Goal: Information Seeking & Learning: Learn about a topic

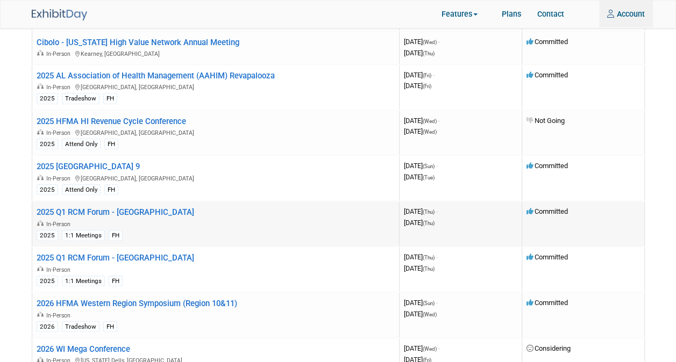
scroll to position [2419, 0]
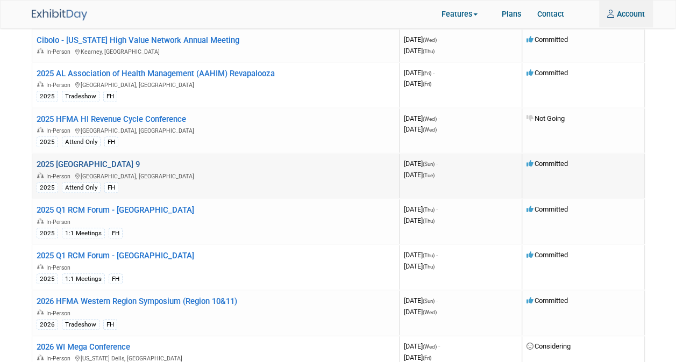
type input "craig.mills@trubridge.com"
click at [67, 160] on link "2025 [GEOGRAPHIC_DATA] 9" at bounding box center [88, 165] width 103 height 10
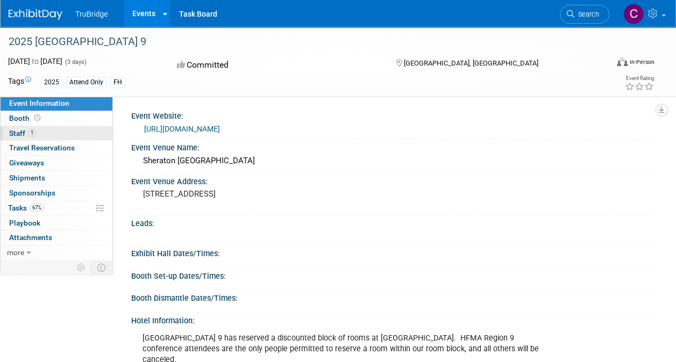
click at [15, 131] on span "Staff 1" at bounding box center [22, 133] width 27 height 9
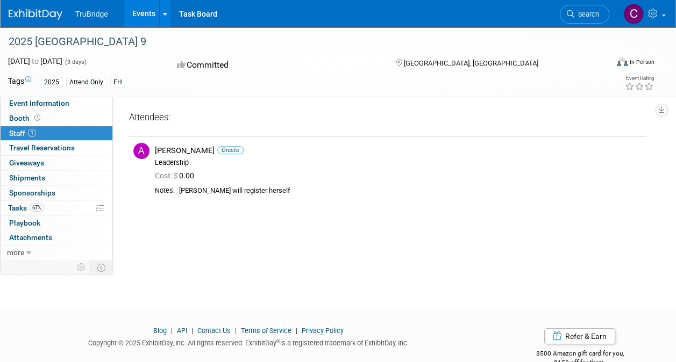
click at [76, 83] on div "Attend Only" at bounding box center [86, 82] width 40 height 11
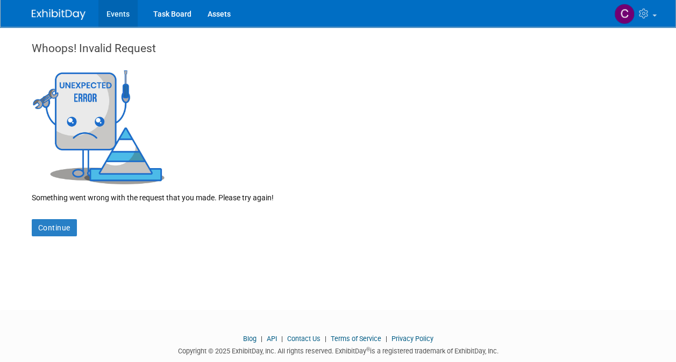
click at [118, 13] on link "Events" at bounding box center [117, 13] width 39 height 27
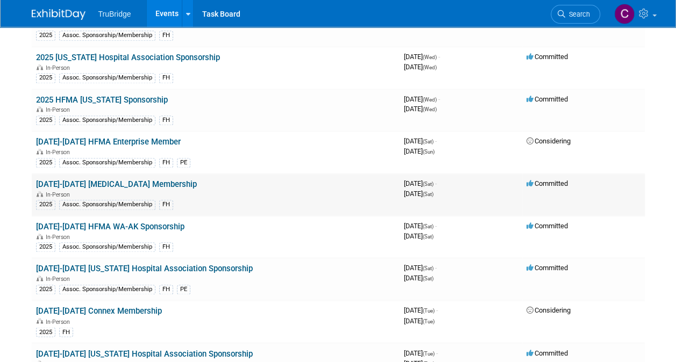
scroll to position [753, 0]
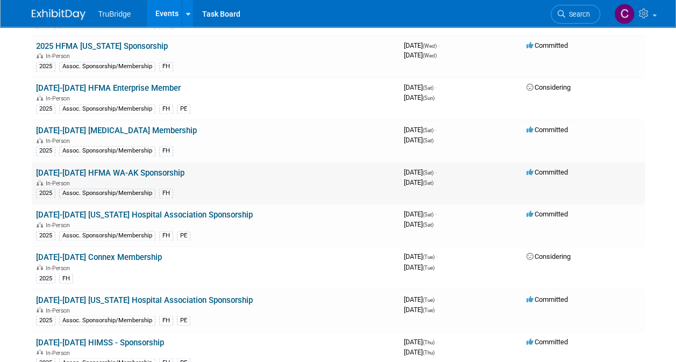
click at [268, 169] on td "2025-2026 HFMA WA-AK Sponsorship In-Person 2025 Assoc. Sponsorship/Membership FH" at bounding box center [216, 183] width 368 height 42
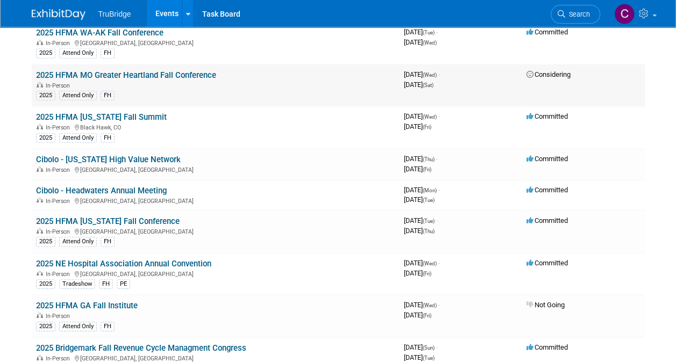
scroll to position [1505, 0]
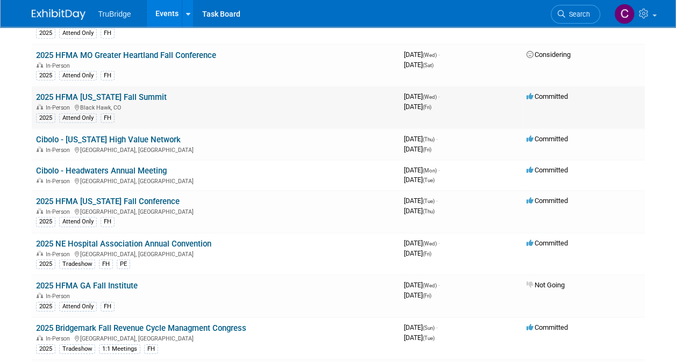
click at [130, 92] on link "2025 HFMA [US_STATE] Fall Summit" at bounding box center [101, 97] width 131 height 10
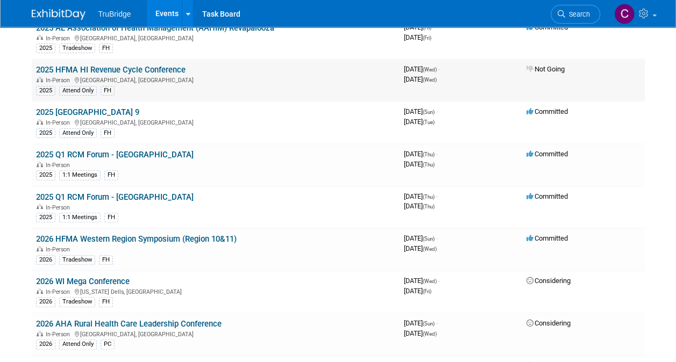
scroll to position [2151, 0]
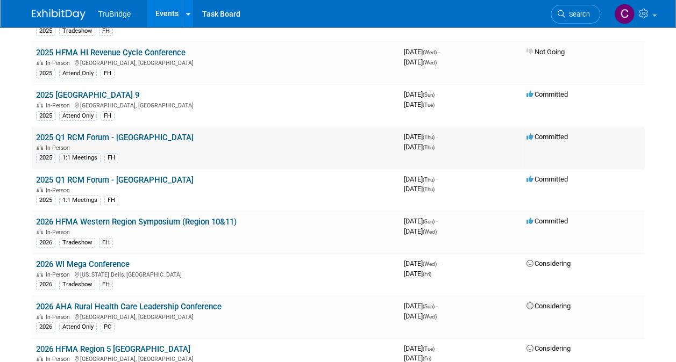
click at [90, 133] on link "2025 Q1 RCM Forum - [GEOGRAPHIC_DATA]" at bounding box center [115, 138] width 158 height 10
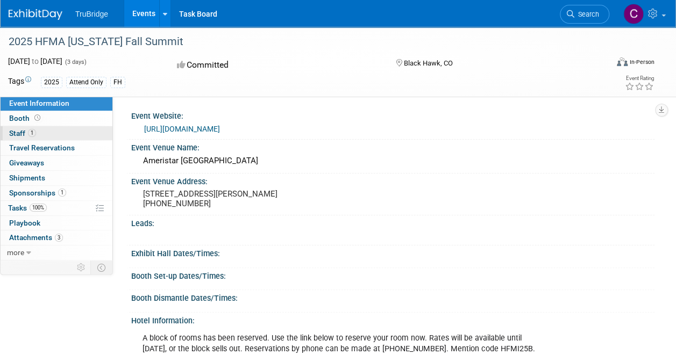
click at [15, 133] on span "Staff 1" at bounding box center [22, 133] width 27 height 9
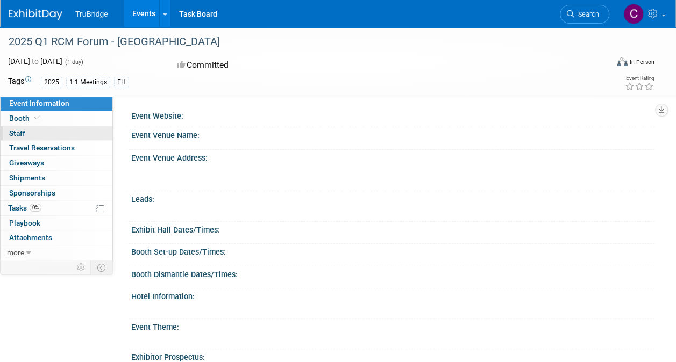
click at [17, 131] on span "Staff 0" at bounding box center [17, 133] width 16 height 9
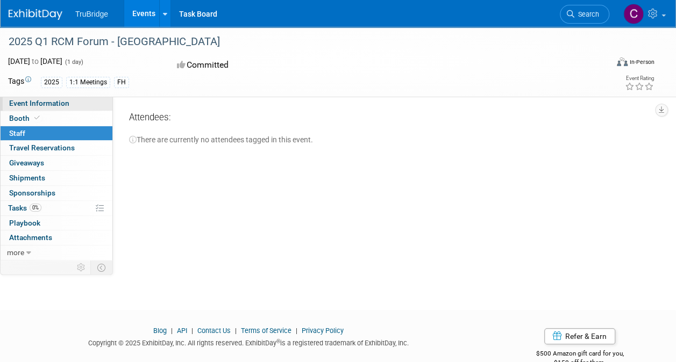
click at [55, 100] on span "Event Information" at bounding box center [39, 103] width 60 height 9
